Goal: Task Accomplishment & Management: Use online tool/utility

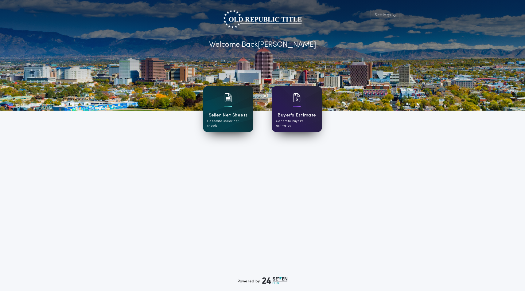
click at [230, 118] on h1 "Seller Net Sheets" at bounding box center [228, 115] width 39 height 7
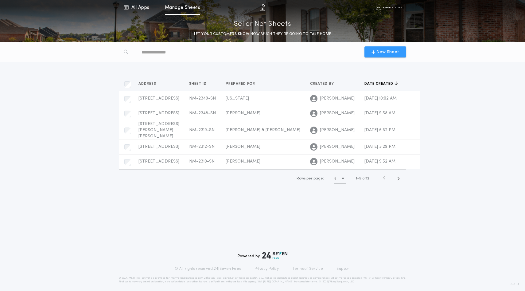
click at [383, 55] on span "New Sheet" at bounding box center [388, 52] width 23 height 6
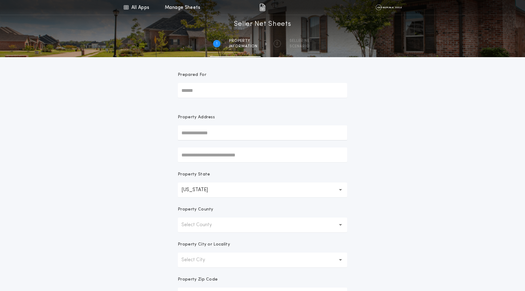
click at [226, 140] on input "text" at bounding box center [263, 132] width 170 height 15
type input "**********"
click at [407, 184] on div "**********" at bounding box center [262, 175] width 525 height 351
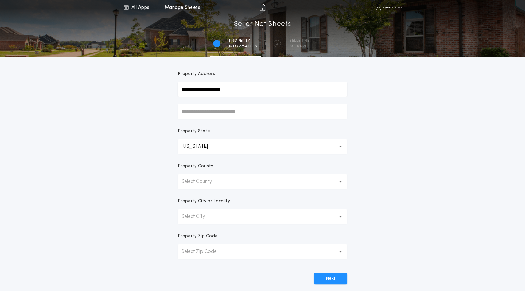
scroll to position [51, 0]
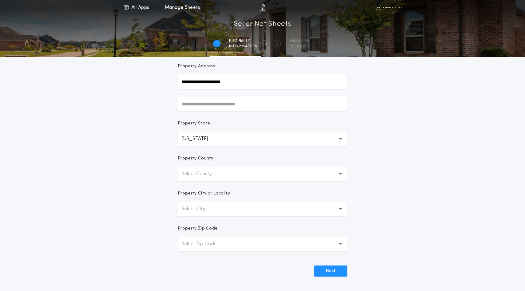
click at [220, 178] on p "Select County" at bounding box center [202, 173] width 40 height 7
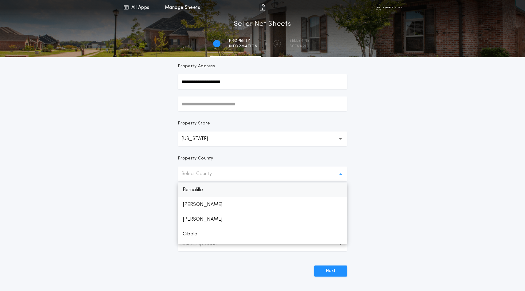
click at [201, 197] on p "Bernalillo" at bounding box center [263, 189] width 170 height 15
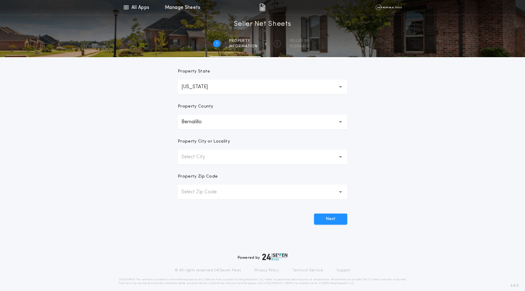
scroll to position [114, 0]
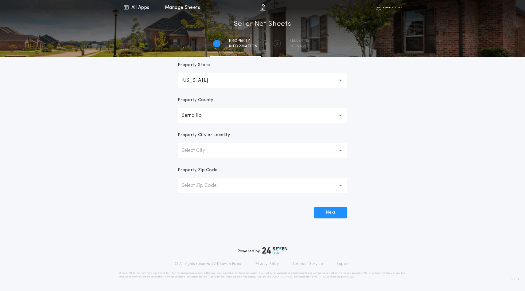
click at [207, 154] on p "Select City" at bounding box center [198, 150] width 33 height 7
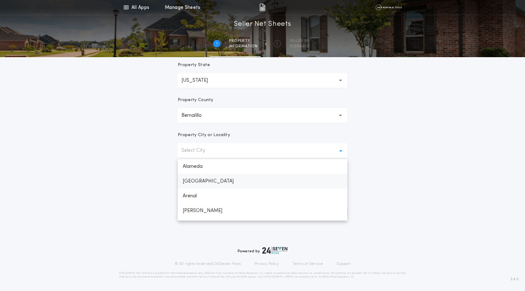
click at [196, 189] on p "Albuquerque" at bounding box center [263, 181] width 170 height 15
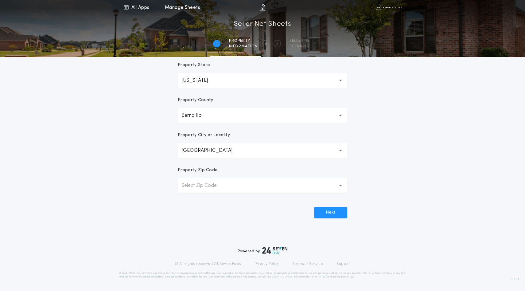
scroll to position [143, 0]
click at [207, 189] on p "Select Zip Code" at bounding box center [204, 185] width 45 height 7
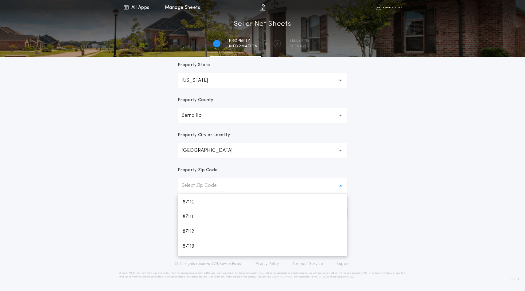
scroll to position [132, 0]
click at [194, 209] on p "87110" at bounding box center [263, 201] width 170 height 15
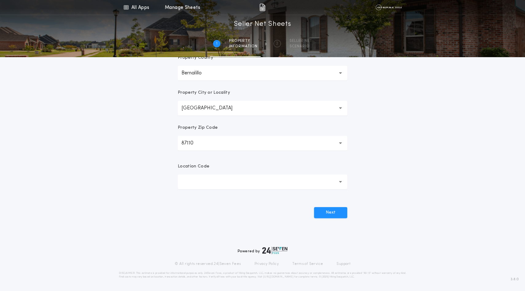
scroll to position [189, 0]
click at [304, 189] on button "button" at bounding box center [263, 181] width 170 height 15
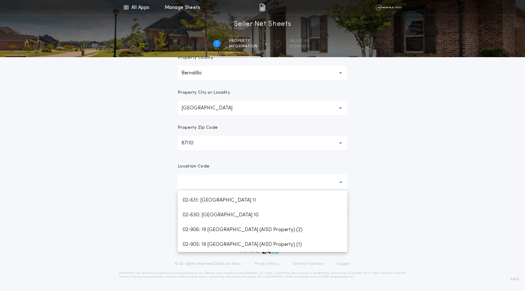
scroll to position [686, 0]
click at [231, 90] on p "02-100: Albuquerque" at bounding box center [263, 82] width 170 height 15
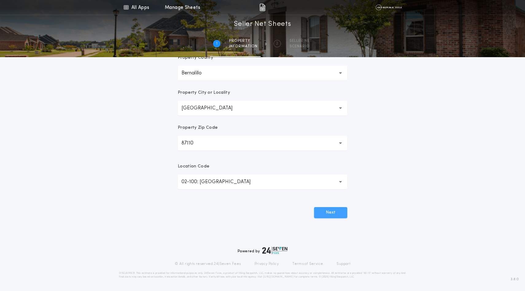
click at [332, 218] on button "Next" at bounding box center [330, 212] width 33 height 11
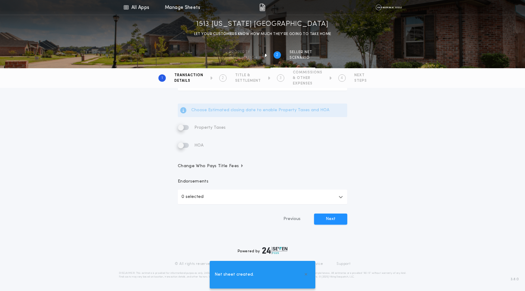
scroll to position [0, 0]
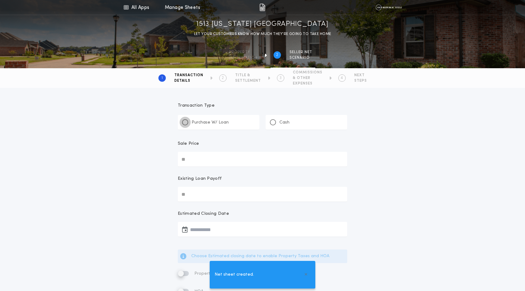
click at [187, 124] on div at bounding box center [185, 122] width 3 height 3
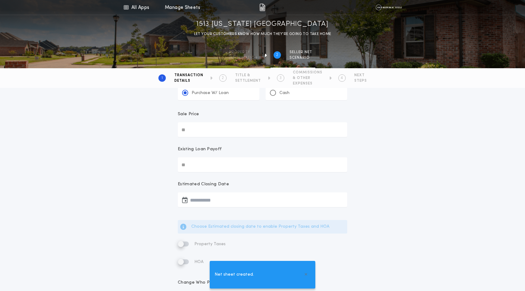
scroll to position [35, 0]
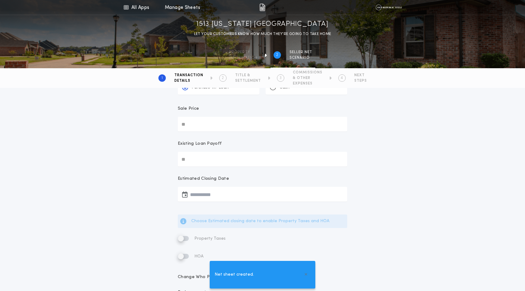
click at [208, 131] on input "Sale Price" at bounding box center [263, 124] width 170 height 15
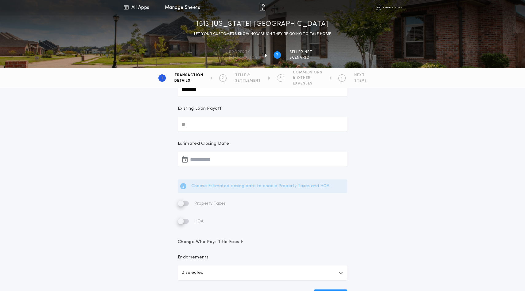
scroll to position [71, 0]
type input "********"
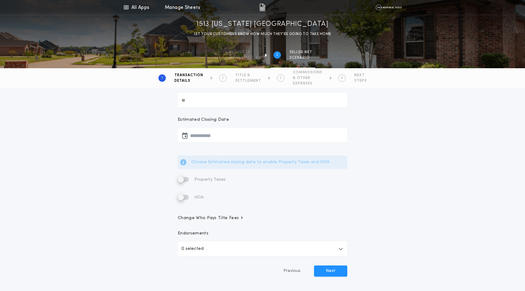
scroll to position [105, 0]
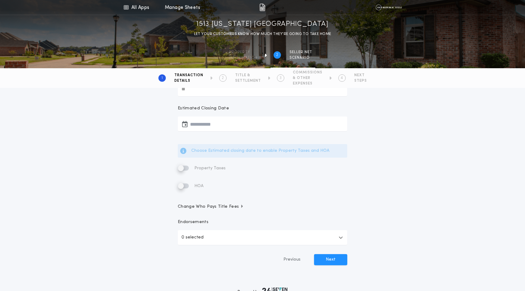
click at [188, 124] on icon "button" at bounding box center [185, 124] width 6 height 0
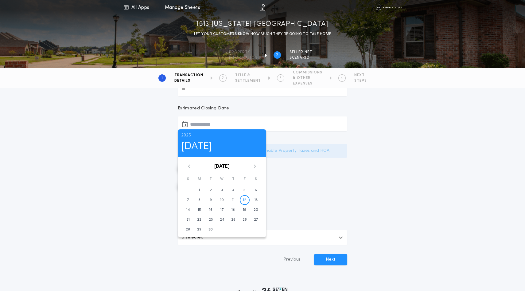
click at [256, 168] on icon at bounding box center [255, 165] width 2 height 3
click at [213, 222] on time "18" at bounding box center [210, 219] width 3 height 5
type input "**********"
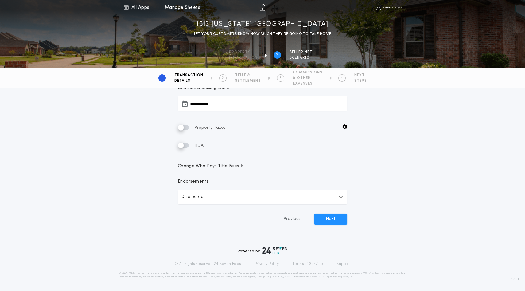
scroll to position [186, 0]
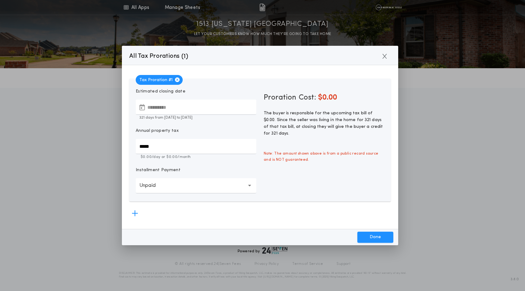
click at [187, 154] on input "*****" at bounding box center [196, 146] width 121 height 15
type input "*********"
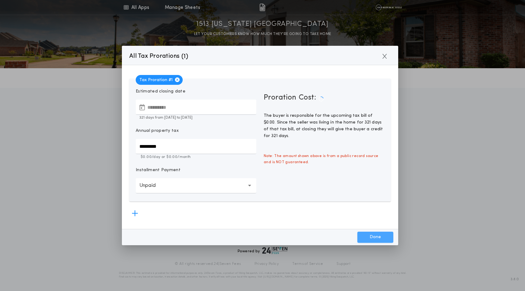
click at [361, 237] on button "Done" at bounding box center [376, 237] width 36 height 11
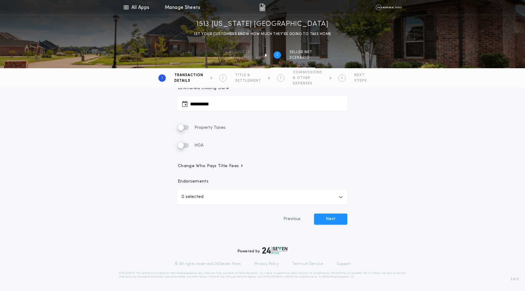
scroll to position [177, 0]
click at [327, 221] on button "Next" at bounding box center [330, 218] width 33 height 11
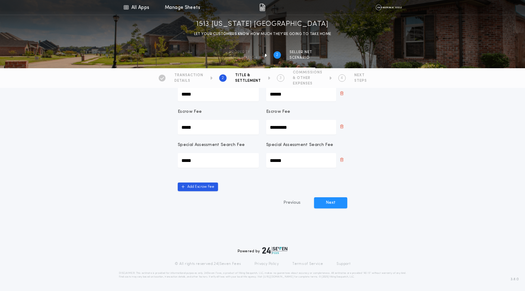
scroll to position [204, 0]
click at [333, 208] on button "Next" at bounding box center [330, 202] width 33 height 11
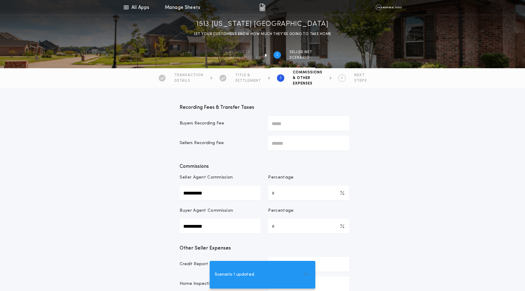
type input "*********"
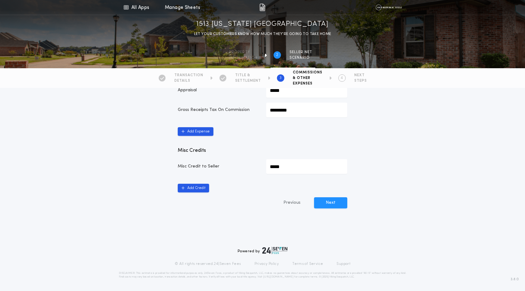
scroll to position [390, 0]
click at [185, 190] on icon "button" at bounding box center [183, 188] width 3 height 4
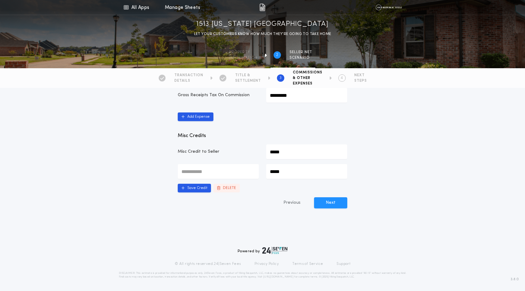
click at [240, 192] on button "DELETE" at bounding box center [226, 188] width 26 height 9
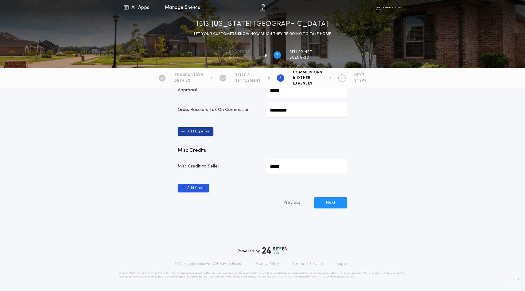
click at [200, 136] on button "Add Expense" at bounding box center [196, 131] width 36 height 9
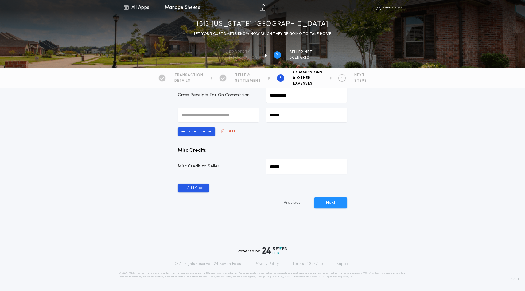
click at [196, 122] on input "text" at bounding box center [218, 115] width 81 height 15
type input "**********"
drag, startPoint x: 295, startPoint y: 146, endPoint x: 276, endPoint y: 140, distance: 19.8
click at [276, 122] on input "*****" at bounding box center [306, 115] width 81 height 15
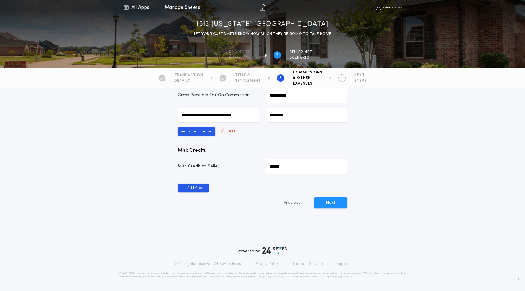
drag, startPoint x: 300, startPoint y: 143, endPoint x: 276, endPoint y: 142, distance: 24.9
click at [276, 122] on input "*******" at bounding box center [306, 115] width 81 height 15
type input "**********"
click at [336, 208] on button "Next" at bounding box center [330, 202] width 33 height 11
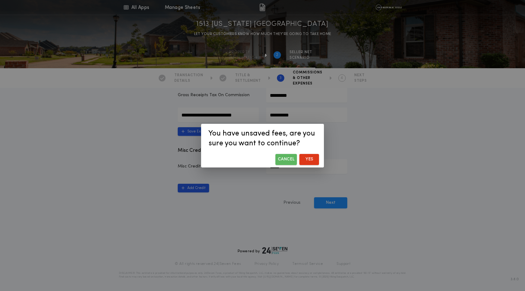
click at [282, 165] on button "Cancel" at bounding box center [287, 159] width 22 height 11
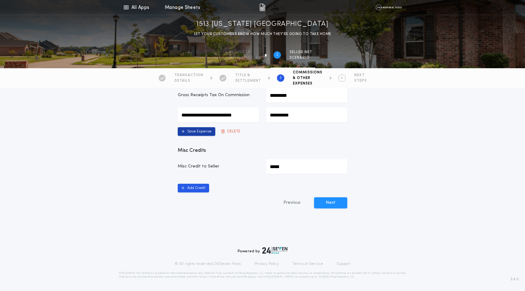
click at [207, 136] on button "Save Expense" at bounding box center [196, 131] width 37 height 9
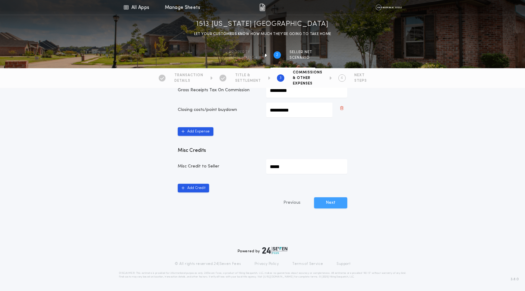
click at [331, 208] on button "Next" at bounding box center [330, 202] width 33 height 11
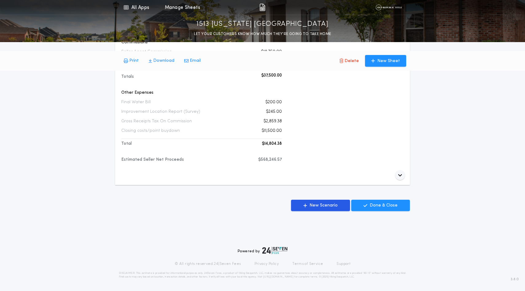
scroll to position [330, 0]
click at [399, 178] on icon "button" at bounding box center [400, 175] width 4 height 5
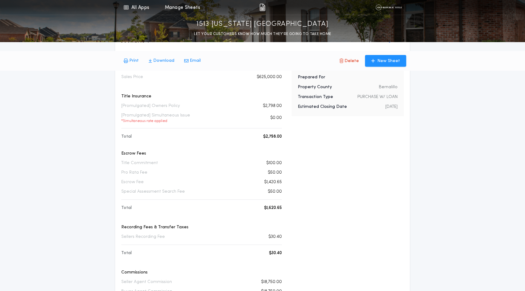
scroll to position [0, 0]
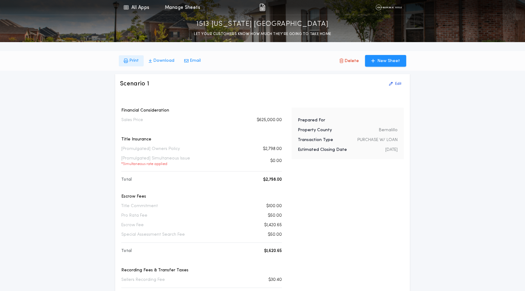
click at [138, 63] on p "Print" at bounding box center [134, 61] width 10 height 6
click at [395, 86] on p "Edit" at bounding box center [398, 83] width 6 height 5
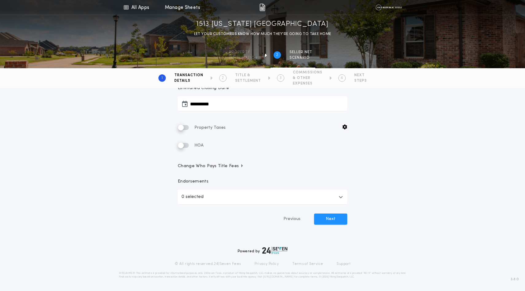
scroll to position [138, 0]
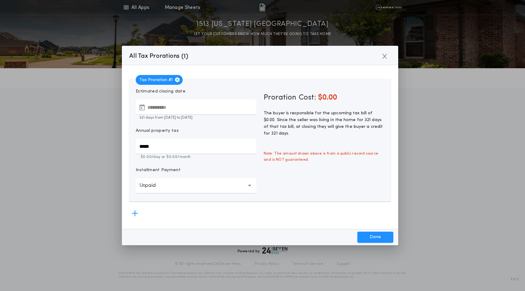
click at [176, 154] on input "*****" at bounding box center [196, 146] width 121 height 15
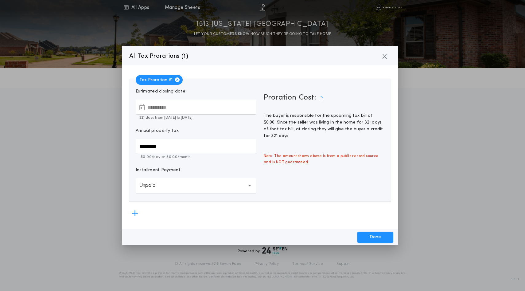
click at [248, 193] on icon "button" at bounding box center [249, 185] width 3 height 15
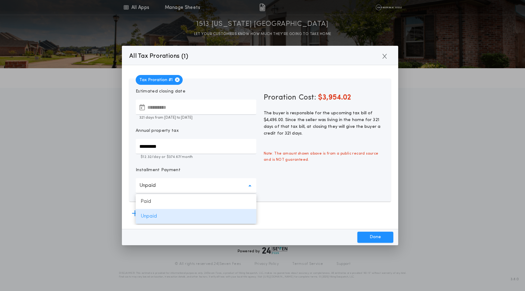
scroll to position [27, 0]
click at [172, 214] on p "Unpaid" at bounding box center [196, 216] width 121 height 15
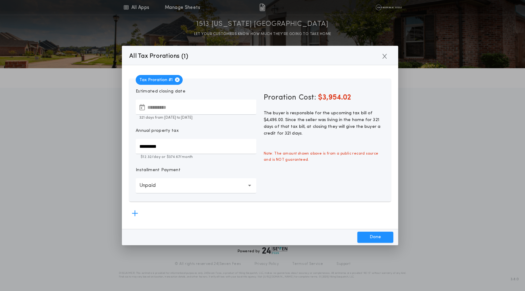
scroll to position [2, 0]
click at [369, 236] on button "Done" at bounding box center [376, 237] width 36 height 11
type input "*****"
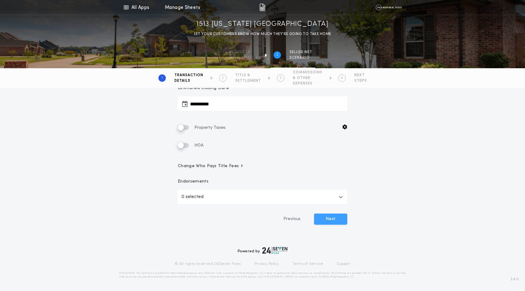
click at [330, 225] on button "Next" at bounding box center [330, 218] width 33 height 11
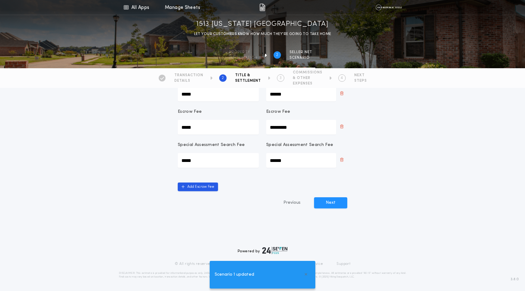
scroll to position [189, 0]
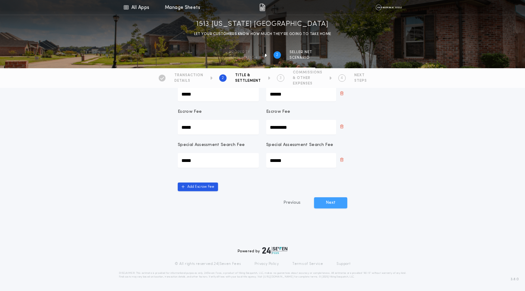
click at [331, 208] on button "Next" at bounding box center [330, 202] width 33 height 11
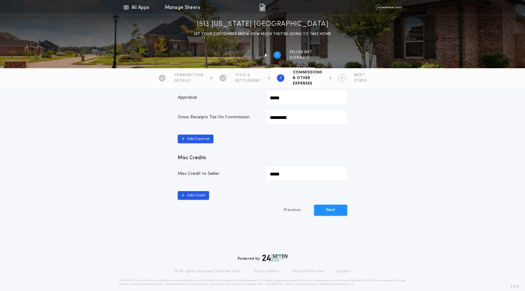
scroll to position [305, 0]
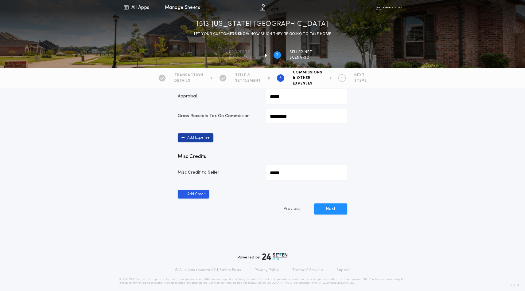
click at [190, 142] on button "Add Expense" at bounding box center [196, 137] width 36 height 9
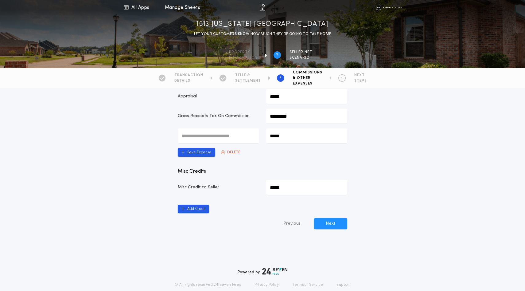
click at [207, 143] on input "text" at bounding box center [218, 135] width 81 height 15
type input "**********"
click at [281, 143] on input "*****" at bounding box center [306, 135] width 81 height 15
type input "**********"
click at [191, 157] on button "Save Expense" at bounding box center [196, 152] width 37 height 9
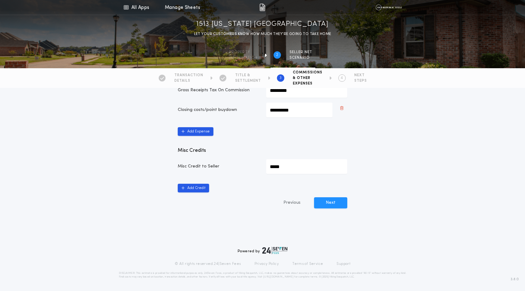
scroll to position [423, 0]
click at [332, 208] on button "Next" at bounding box center [330, 202] width 33 height 11
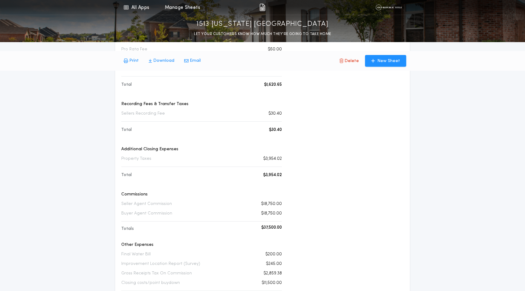
scroll to position [167, 0]
click at [174, 62] on p "Download" at bounding box center [163, 61] width 21 height 6
